Goal: Information Seeking & Learning: Learn about a topic

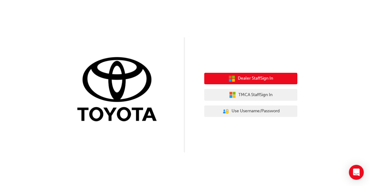
click at [248, 77] on span "Dealer Staff Sign In" at bounding box center [255, 78] width 35 height 7
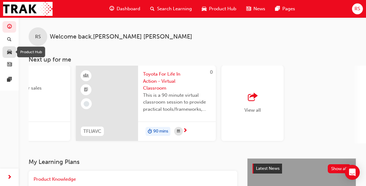
click at [9, 50] on span "car-icon" at bounding box center [9, 52] width 5 height 6
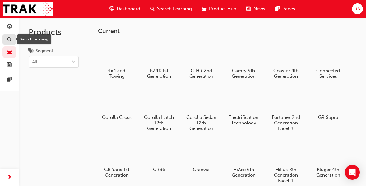
click at [8, 41] on span "search-icon" at bounding box center [9, 40] width 4 height 6
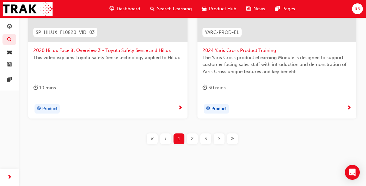
scroll to position [476, 0]
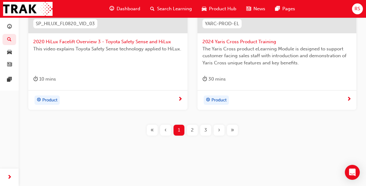
click at [189, 130] on div "2" at bounding box center [192, 130] width 11 height 11
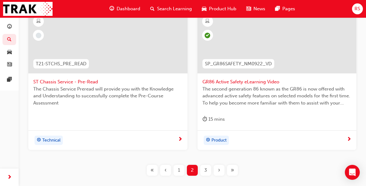
scroll to position [459, 0]
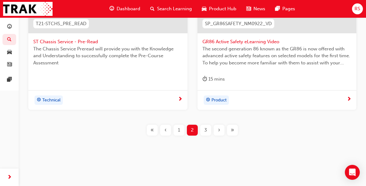
click at [204, 131] on div "3" at bounding box center [205, 130] width 11 height 11
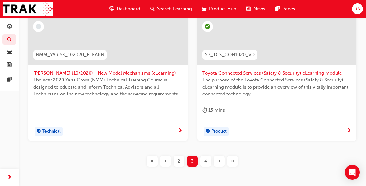
scroll to position [469, 0]
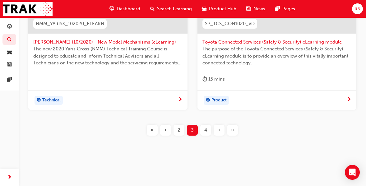
click at [207, 130] on span "4" at bounding box center [205, 129] width 3 height 7
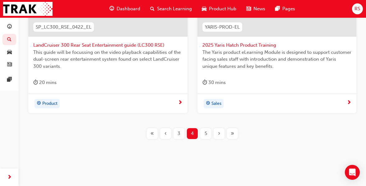
scroll to position [476, 0]
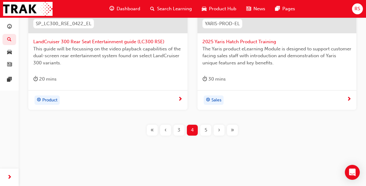
click at [206, 128] on span "5" at bounding box center [205, 129] width 2 height 7
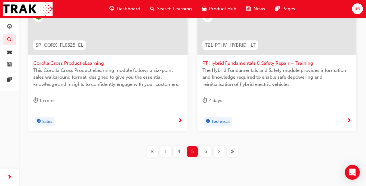
scroll to position [476, 0]
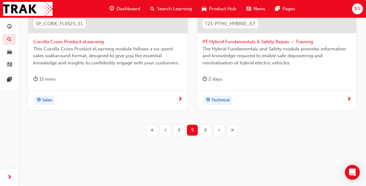
click at [206, 129] on span "6" at bounding box center [205, 129] width 3 height 7
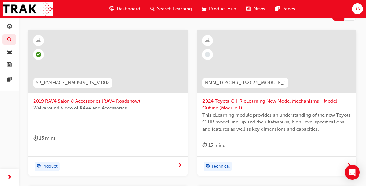
scroll to position [124, 0]
